Goal: Task Accomplishment & Management: Use online tool/utility

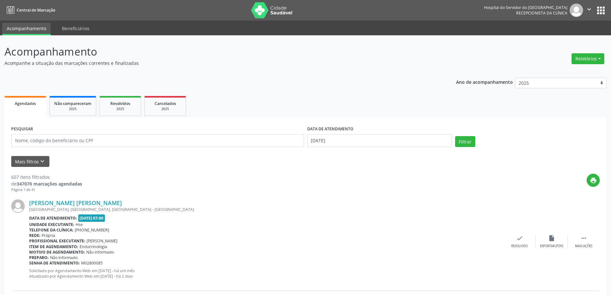
click at [584, 64] on div "Relatórios Agendamentos Procedimentos realizados" at bounding box center [587, 58] width 37 height 15
click at [576, 62] on button "Relatórios" at bounding box center [587, 58] width 33 height 11
click at [577, 58] on button "Relatórios" at bounding box center [587, 58] width 33 height 11
click at [587, 62] on button "Relatórios" at bounding box center [587, 58] width 33 height 11
click at [558, 69] on link "Agendamentos" at bounding box center [569, 72] width 69 height 9
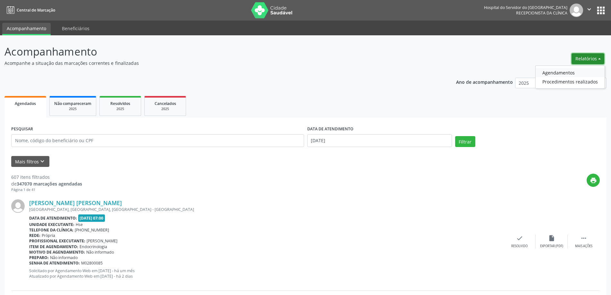
select select "7"
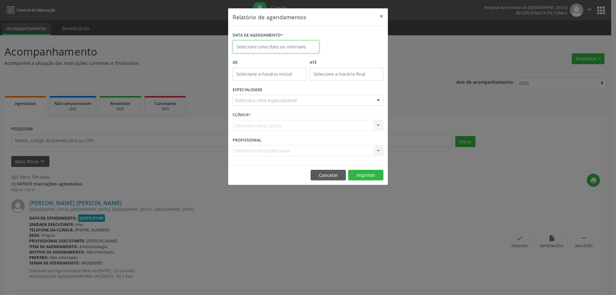
click at [286, 43] on input "text" at bounding box center [275, 46] width 87 height 13
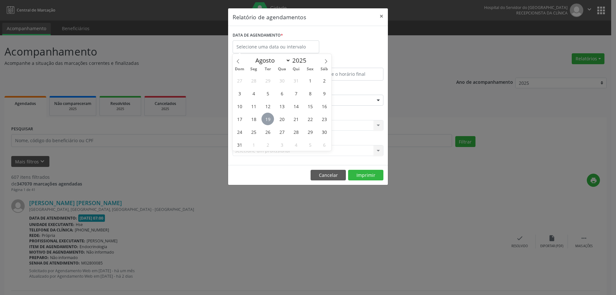
click at [269, 120] on span "19" at bounding box center [267, 119] width 13 height 13
type input "[DATE]"
click at [269, 120] on span "19" at bounding box center [267, 119] width 13 height 13
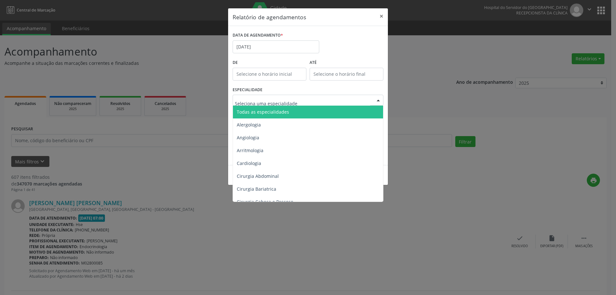
click at [280, 111] on span "Todas as especialidades" at bounding box center [263, 112] width 52 height 6
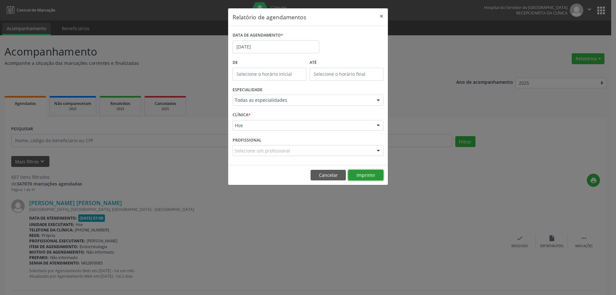
click at [357, 176] on button "Imprimir" at bounding box center [365, 175] width 35 height 11
click at [383, 14] on button "×" at bounding box center [381, 16] width 13 height 16
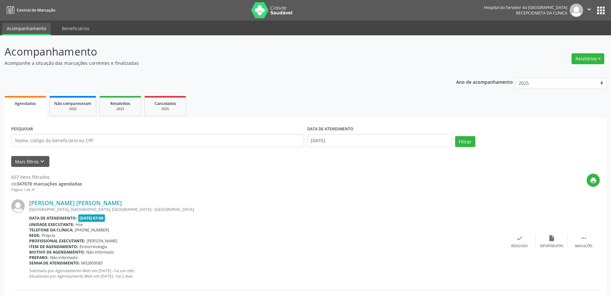
click at [43, 154] on form "PESQUISAR DATA DE ATENDIMENTO [DATE] Filtrar UNIDADE EXECUTANTE Selecione uma u…" at bounding box center [305, 145] width 588 height 43
click at [44, 160] on icon "keyboard_arrow_down" at bounding box center [42, 161] width 7 height 7
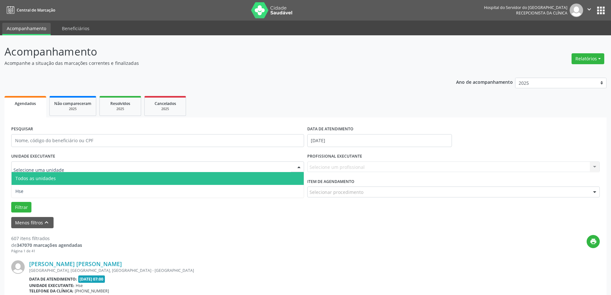
click at [78, 170] on div at bounding box center [157, 166] width 293 height 11
click at [332, 142] on input "[DATE]" at bounding box center [379, 140] width 145 height 13
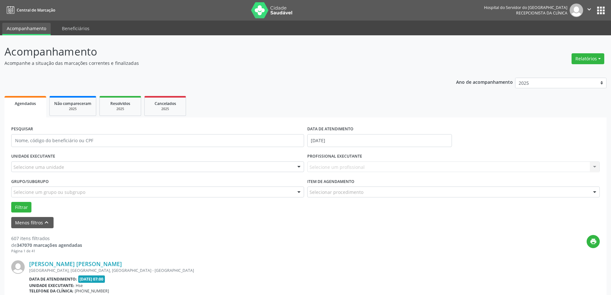
click at [291, 174] on div "UNIDADE EXECUTANTE Selecione uma unidade Todos as unidades Hse Nenhum resultado…" at bounding box center [158, 163] width 296 height 25
click at [285, 169] on div "Selecione uma unidade" at bounding box center [157, 166] width 293 height 11
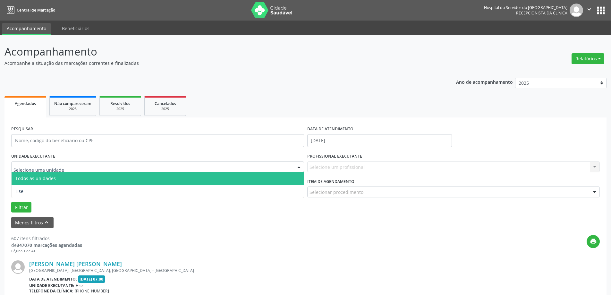
click at [337, 164] on div "Selecione um profissional Nenhum resultado encontrado para: " " Não há nenhuma …" at bounding box center [453, 166] width 293 height 11
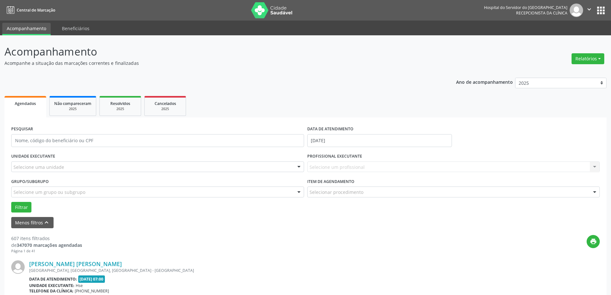
click at [181, 156] on div "UNIDADE EXECUTANTE Selecione uma unidade Todos as unidades Hse Nenhum resultado…" at bounding box center [158, 163] width 296 height 25
click at [69, 130] on div "PESQUISAR" at bounding box center [158, 137] width 296 height 27
click at [69, 141] on input "text" at bounding box center [157, 140] width 293 height 13
click at [174, 168] on div "Selecione uma unidade" at bounding box center [157, 166] width 293 height 11
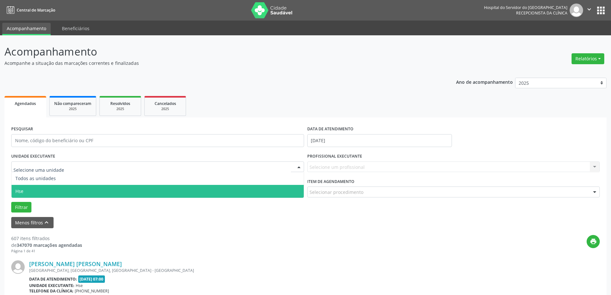
click at [165, 209] on div "Filtrar" at bounding box center [306, 207] width 592 height 11
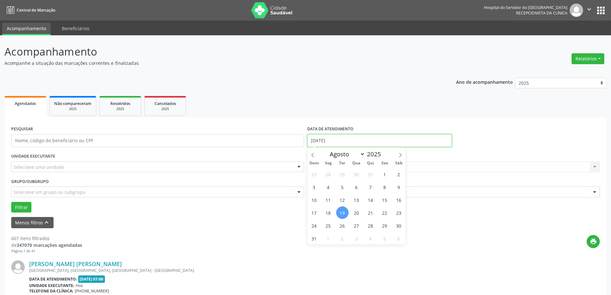
click at [348, 139] on input "[DATE]" at bounding box center [379, 140] width 145 height 13
click at [354, 214] on span "20" at bounding box center [356, 212] width 13 height 13
type input "[DATE]"
click at [354, 214] on span "20" at bounding box center [356, 212] width 13 height 13
click at [337, 167] on div "Selecione um profissional Nenhum resultado encontrado para: " " Não há nenhuma …" at bounding box center [453, 166] width 293 height 11
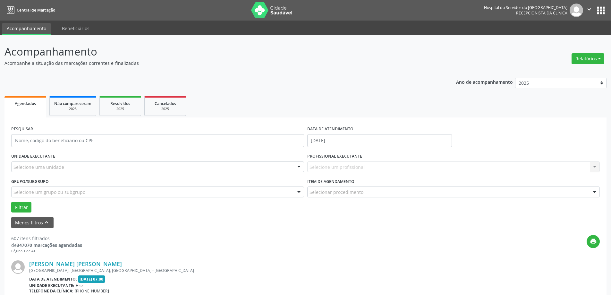
click at [338, 165] on div "Selecione um profissional Nenhum resultado encontrado para: " " Não há nenhuma …" at bounding box center [453, 166] width 293 height 11
click at [339, 166] on div "Selecione um profissional Nenhum resultado encontrado para: " " Não há nenhuma …" at bounding box center [453, 166] width 293 height 11
click at [339, 167] on div "Selecione um profissional Nenhum resultado encontrado para: " " Não há nenhuma …" at bounding box center [453, 166] width 293 height 11
click at [321, 168] on div "Selecione um profissional Nenhum resultado encontrado para: " " Não há nenhuma …" at bounding box center [453, 166] width 293 height 11
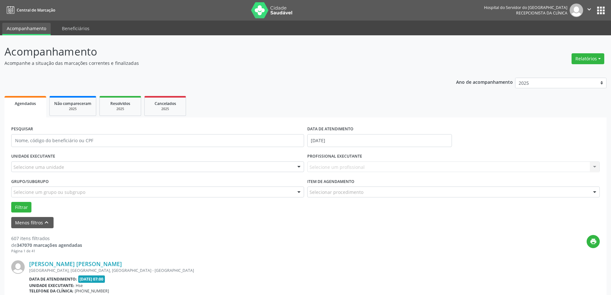
click at [322, 166] on div "Selecione um profissional Nenhum resultado encontrado para: " " Não há nenhuma …" at bounding box center [453, 166] width 293 height 11
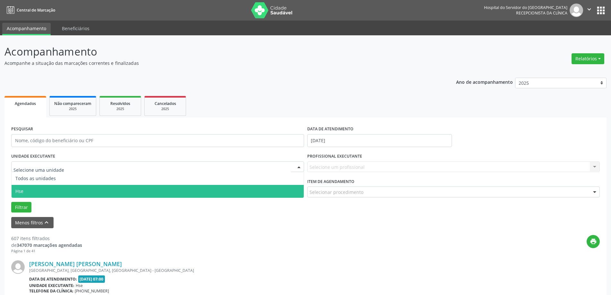
click at [68, 165] on div at bounding box center [157, 166] width 293 height 11
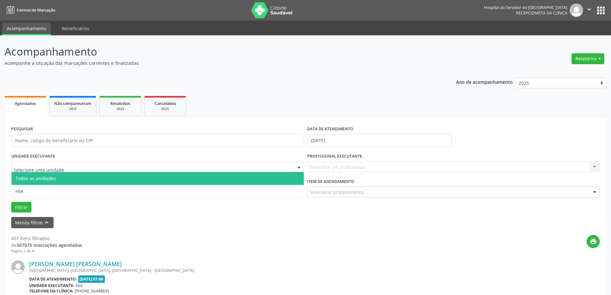
click at [115, 116] on ul "Agendados Não compareceram 2025 Resolvidos 2025 Cancelados 2025" at bounding box center [305, 105] width 602 height 23
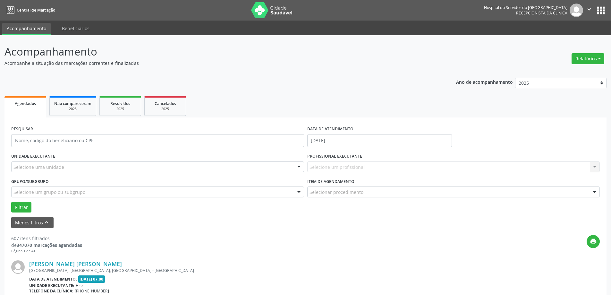
drag, startPoint x: 325, startPoint y: 168, endPoint x: 320, endPoint y: 168, distance: 5.5
click at [325, 168] on div "Selecione um profissional Nenhum resultado encontrado para: " " Não há nenhuma …" at bounding box center [453, 166] width 293 height 11
click at [584, 61] on button "Relatórios" at bounding box center [587, 58] width 33 height 11
click at [563, 72] on link "Agendamentos" at bounding box center [569, 72] width 69 height 9
select select "7"
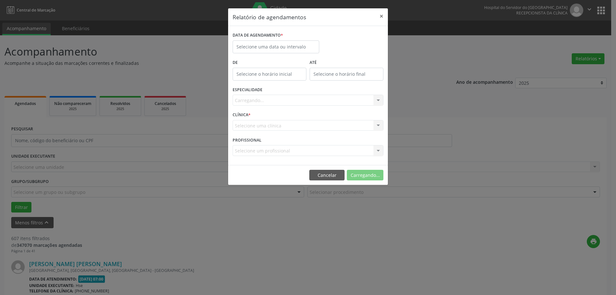
click at [267, 53] on div "DATA DE AGENDAMENTO *" at bounding box center [276, 43] width 90 height 27
click at [267, 49] on input "text" at bounding box center [275, 46] width 87 height 13
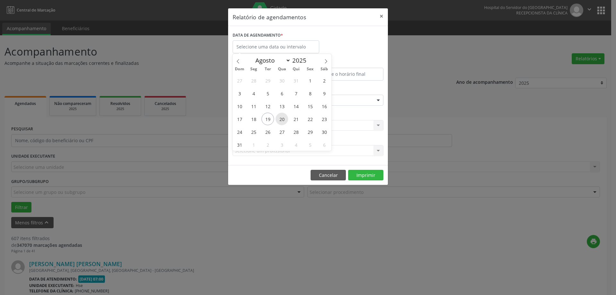
click at [277, 122] on span "20" at bounding box center [281, 119] width 13 height 13
type input "[DATE]"
click at [277, 122] on span "20" at bounding box center [281, 119] width 13 height 13
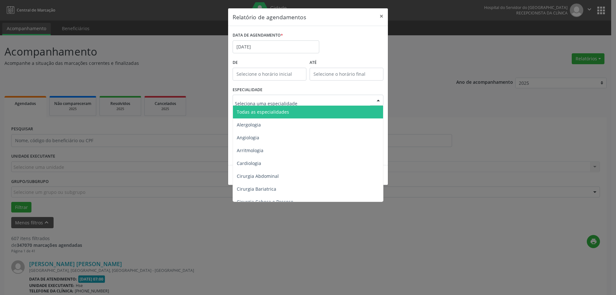
click at [258, 110] on span "Todas as especialidades" at bounding box center [263, 112] width 52 height 6
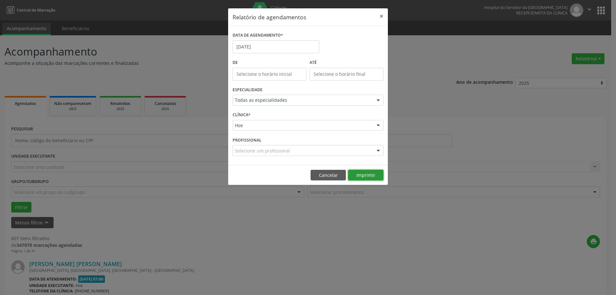
click at [365, 174] on button "Imprimir" at bounding box center [365, 175] width 35 height 11
click at [266, 44] on input "[DATE]" at bounding box center [275, 46] width 87 height 13
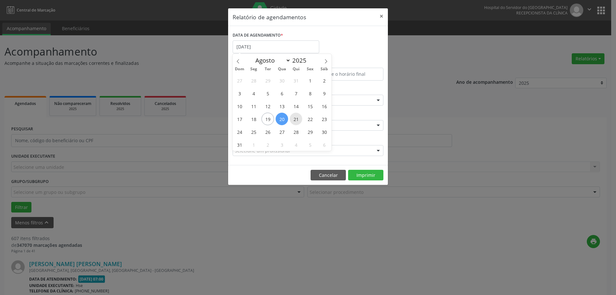
click at [299, 121] on span "21" at bounding box center [296, 119] width 13 height 13
type input "21/08/2025"
click at [299, 121] on span "21" at bounding box center [296, 119] width 13 height 13
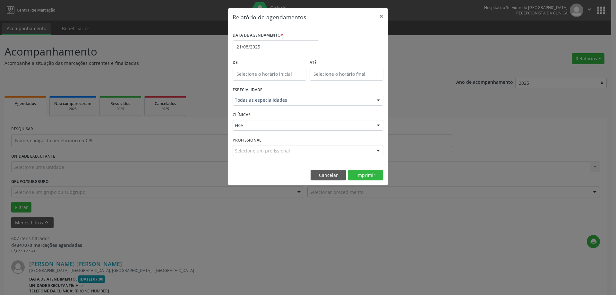
click at [299, 121] on div "Hse" at bounding box center [307, 125] width 151 height 11
click at [288, 117] on div "CLÍNICA * Hse Hse Nenhum resultado encontrado para: " " Não há nenhuma opção pa…" at bounding box center [308, 122] width 154 height 25
click at [276, 158] on div "PROFISSIONAL Selecione um profissional Nenhum resultado encontrado para: " " Nã…" at bounding box center [308, 147] width 154 height 25
click at [356, 176] on button "Imprimir" at bounding box center [365, 175] width 35 height 11
